Goal: Information Seeking & Learning: Learn about a topic

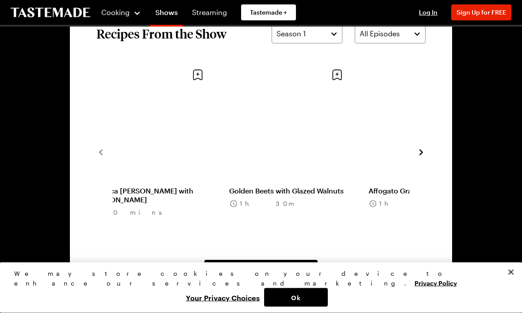
scroll to position [641, 0]
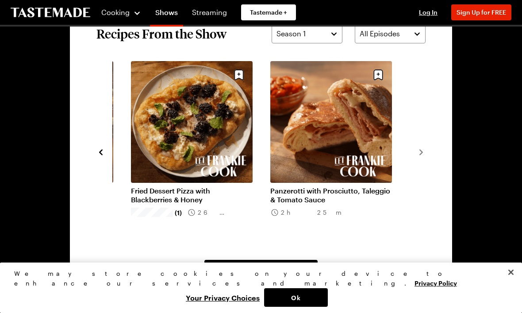
click at [345, 186] on link "Panzerotti with Prosciutto, Taleggio & Tomato Sauce" at bounding box center [331, 195] width 122 height 18
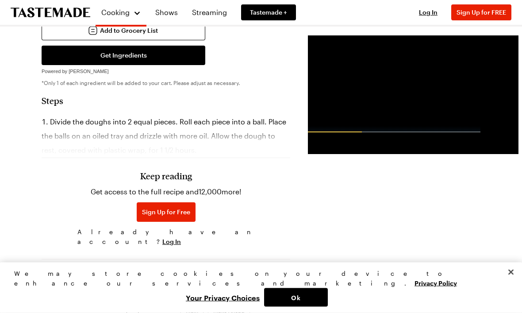
scroll to position [552, 0]
click at [162, 181] on h3 "Keep reading" at bounding box center [166, 175] width 52 height 11
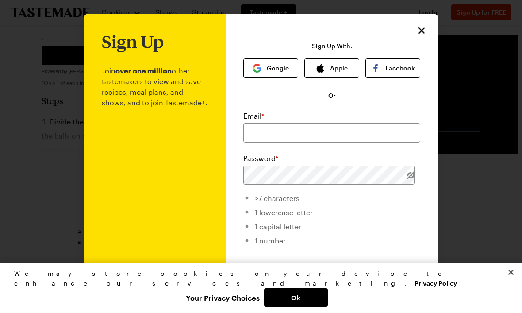
click at [418, 33] on icon "Close" at bounding box center [421, 30] width 11 height 11
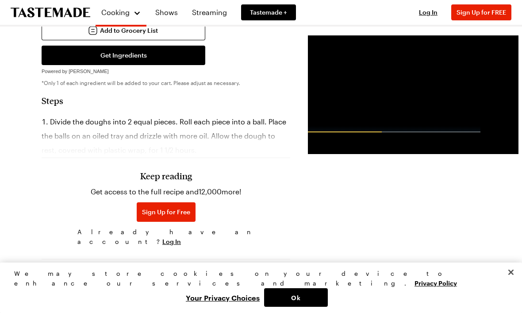
click at [432, 15] on span "Log In" at bounding box center [428, 12] width 19 height 8
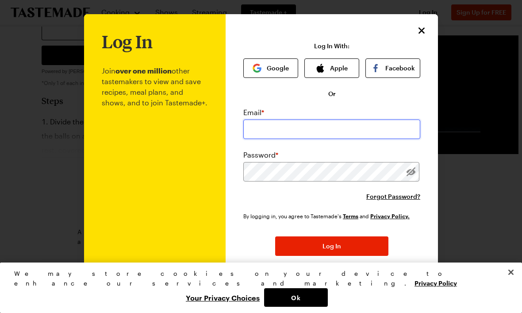
click at [370, 126] on input "email" at bounding box center [331, 128] width 177 height 19
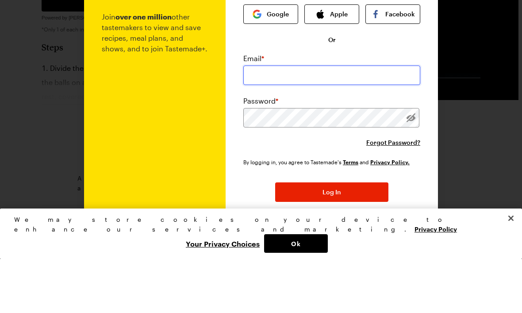
type input "chanceum12@yahoo.com"
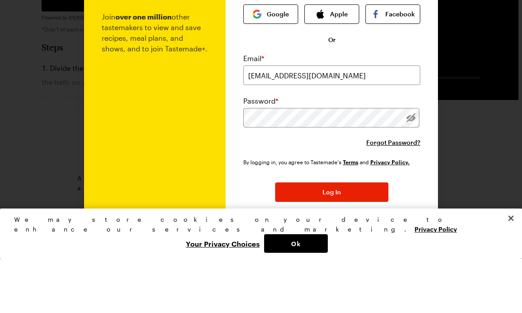
click at [332, 236] on button "Log In" at bounding box center [331, 245] width 113 height 19
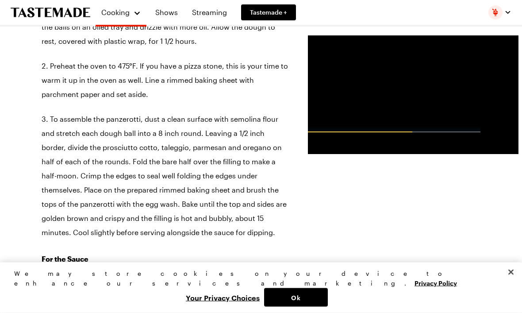
scroll to position [679, 0]
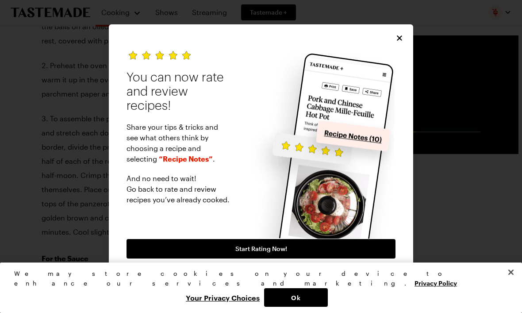
click at [402, 42] on icon "Close" at bounding box center [399, 38] width 9 height 9
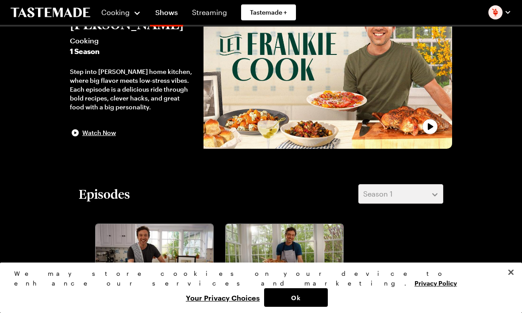
scroll to position [641, 0]
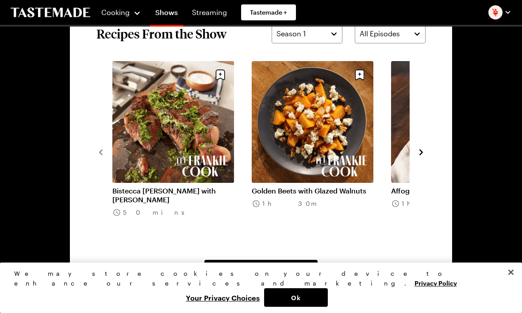
click at [328, 186] on link "Golden Beets with Glazed Walnuts" at bounding box center [313, 190] width 122 height 9
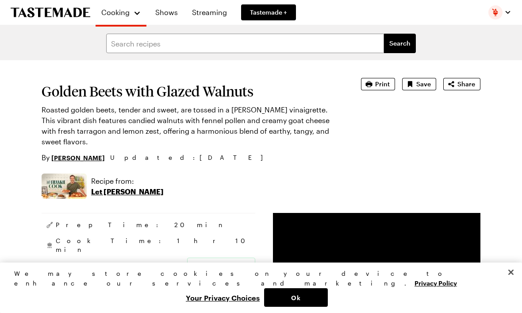
click at [381, 84] on span "Print" at bounding box center [382, 84] width 15 height 9
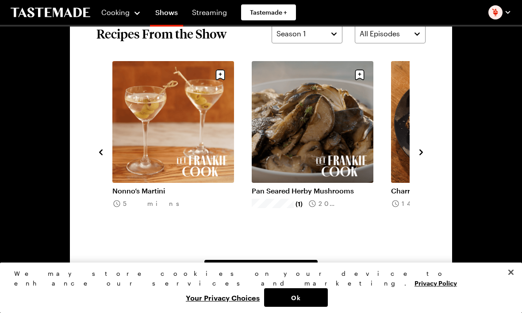
click at [348, 186] on link "Pan Seared Herby Mushrooms" at bounding box center [313, 190] width 122 height 9
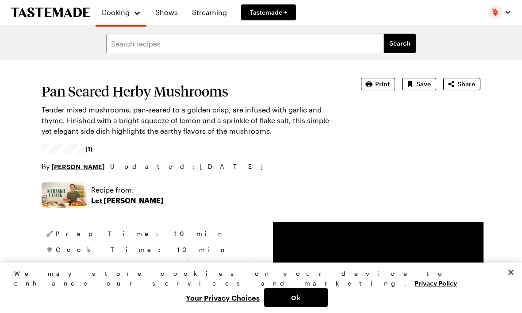
type textarea "x"
